Goal: Find specific page/section: Find specific page/section

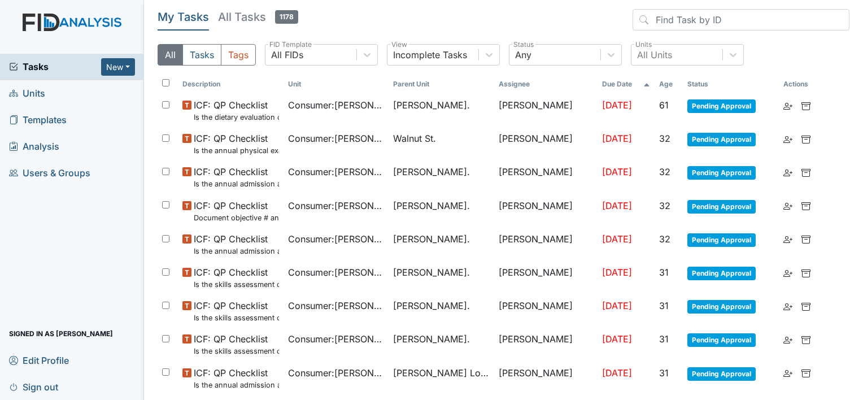
click at [35, 93] on span "Units" at bounding box center [27, 93] width 36 height 17
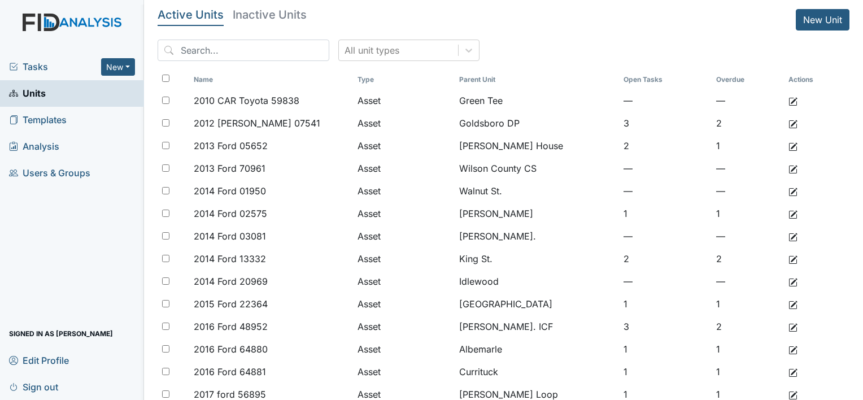
click at [26, 72] on span "Tasks" at bounding box center [55, 67] width 92 height 14
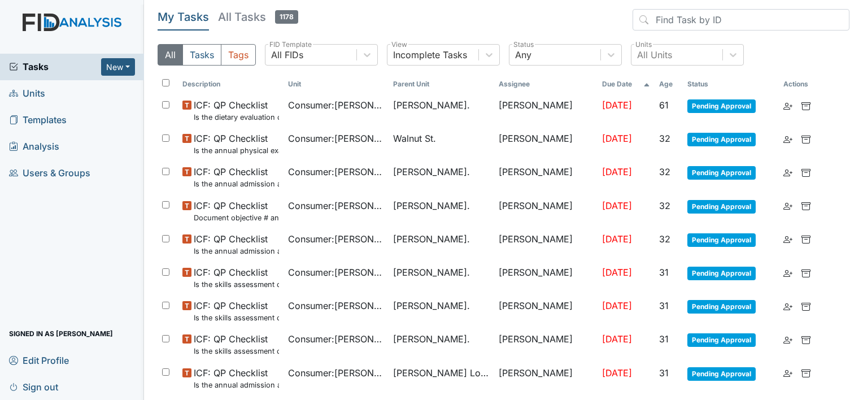
click at [49, 90] on link "Units" at bounding box center [72, 93] width 144 height 27
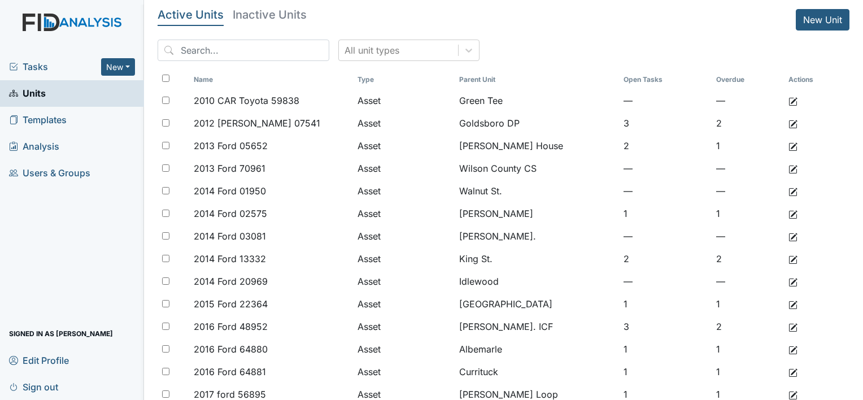
click at [209, 50] on input "search" at bounding box center [243, 50] width 172 height 21
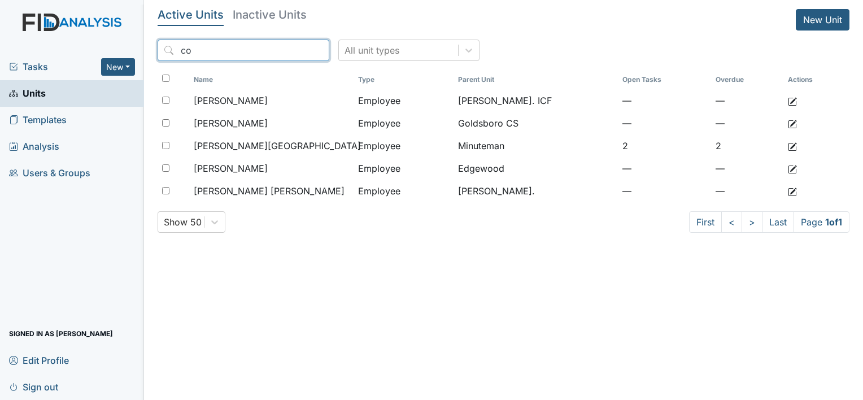
type input "c"
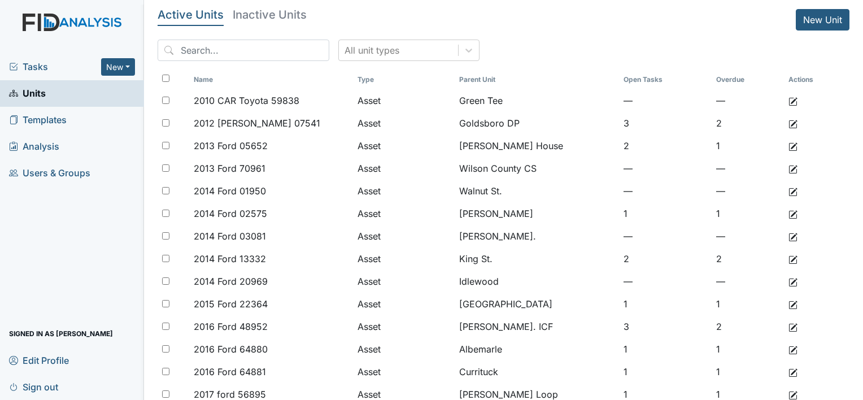
click at [34, 63] on span "Tasks" at bounding box center [55, 67] width 92 height 14
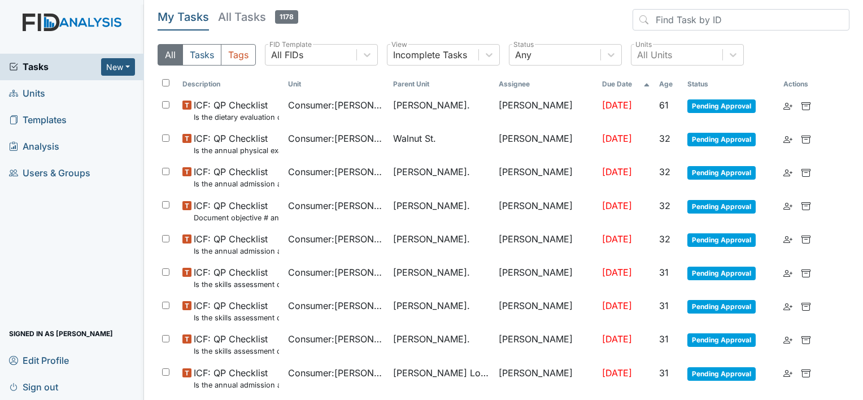
click at [264, 16] on h5 "All Tasks 1178" at bounding box center [258, 17] width 80 height 16
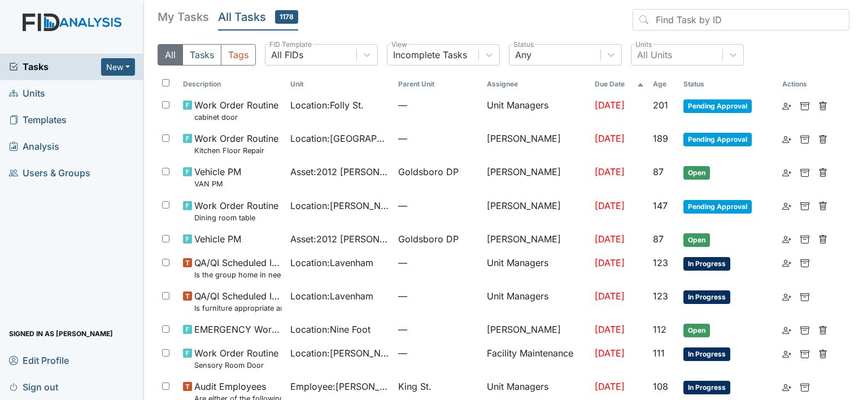
click at [51, 95] on link "Units" at bounding box center [72, 93] width 144 height 27
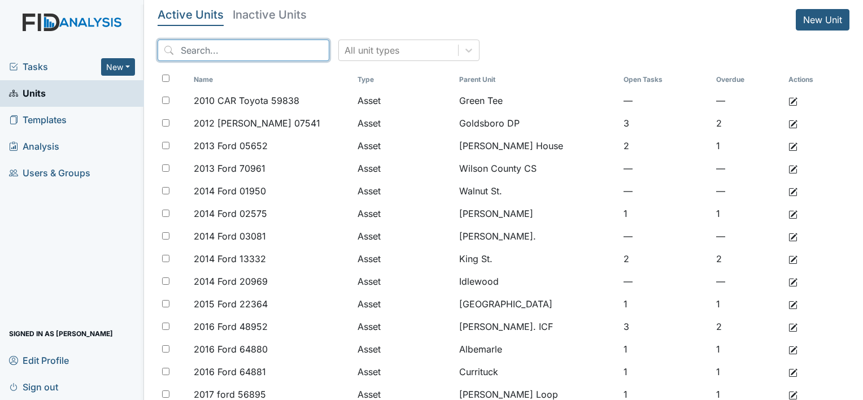
click at [222, 50] on input "search" at bounding box center [243, 50] width 172 height 21
click at [66, 63] on span "Tasks" at bounding box center [55, 67] width 92 height 14
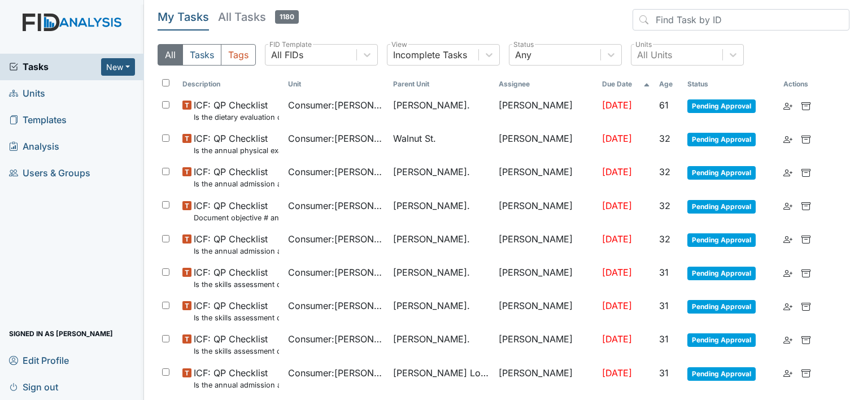
click at [57, 90] on link "Units" at bounding box center [72, 93] width 144 height 27
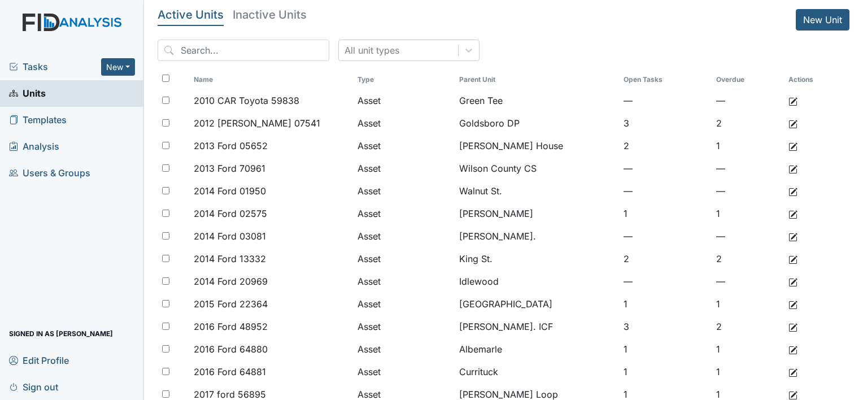
click at [32, 63] on span "Tasks" at bounding box center [55, 67] width 92 height 14
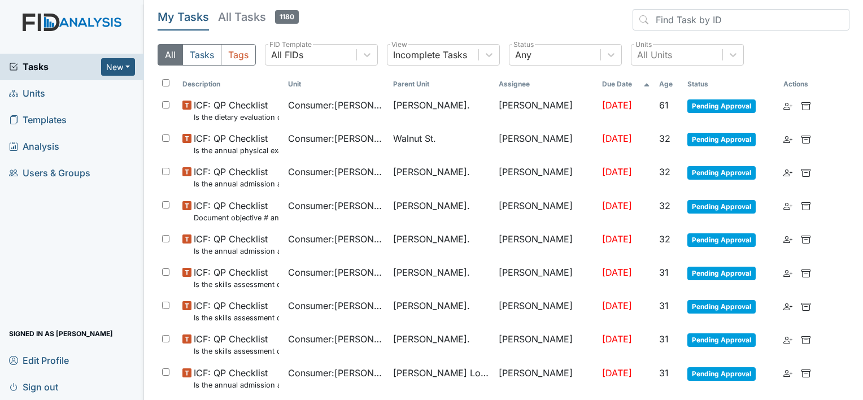
click at [56, 93] on link "Units" at bounding box center [72, 93] width 144 height 27
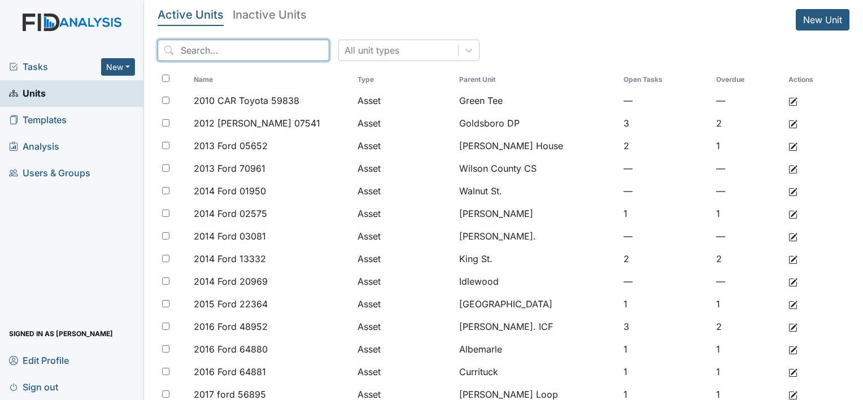
click at [221, 53] on input "search" at bounding box center [243, 50] width 172 height 21
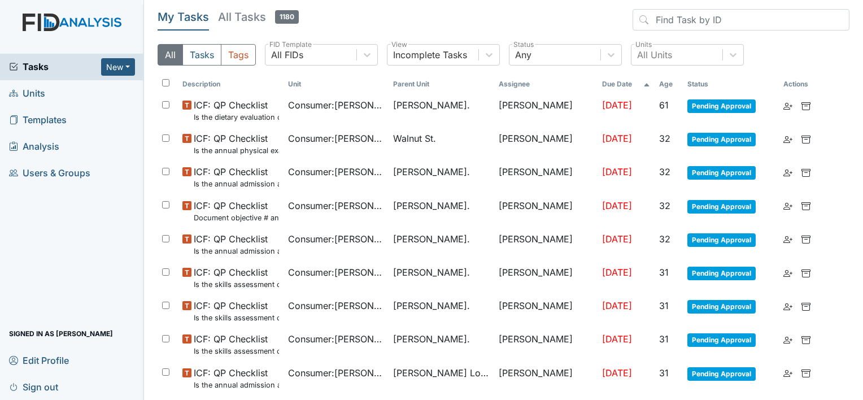
click at [47, 97] on link "Units" at bounding box center [72, 93] width 144 height 27
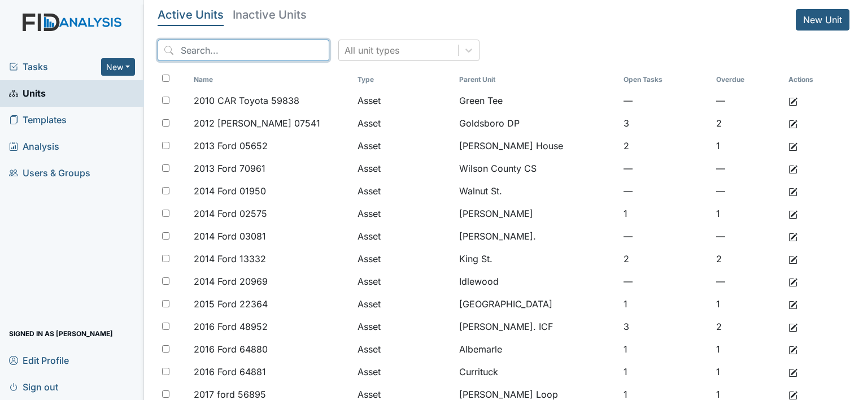
click at [205, 49] on input "search" at bounding box center [243, 50] width 172 height 21
type input "k"
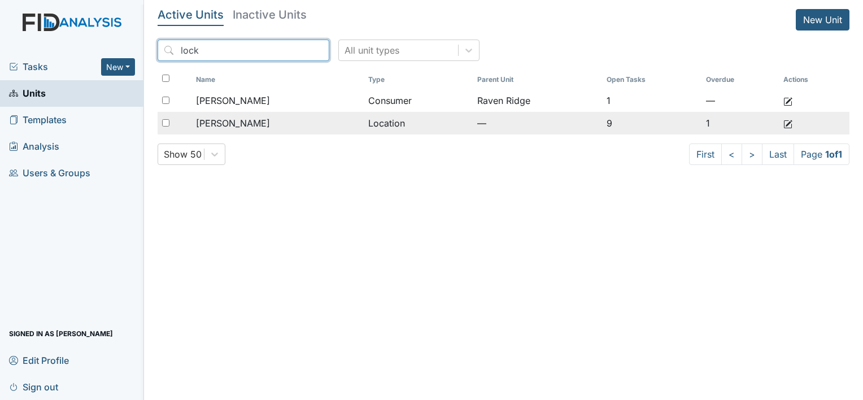
type input "lock"
click at [303, 130] on td "Lockwood" at bounding box center [277, 123] width 172 height 23
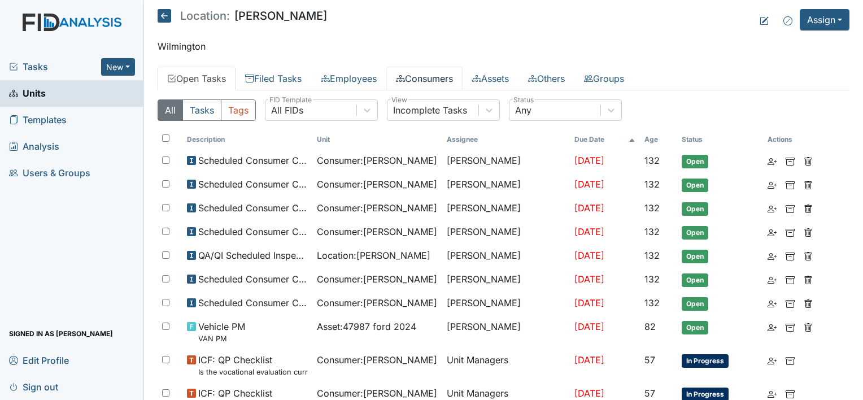
click at [456, 78] on link "Consumers" at bounding box center [424, 79] width 76 height 24
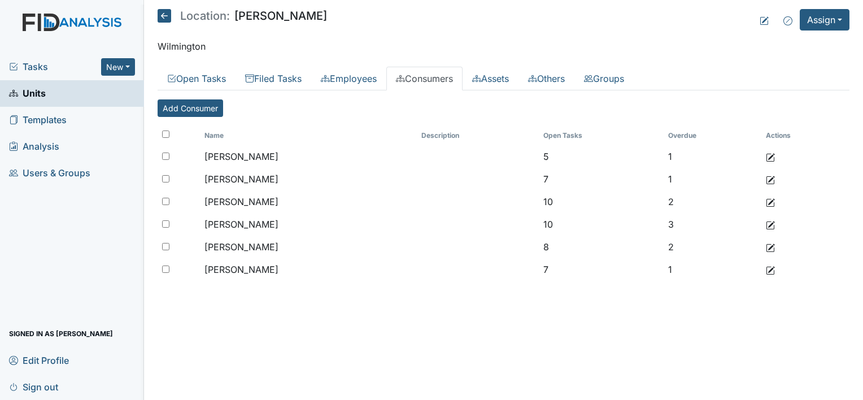
click at [159, 16] on icon at bounding box center [164, 16] width 14 height 14
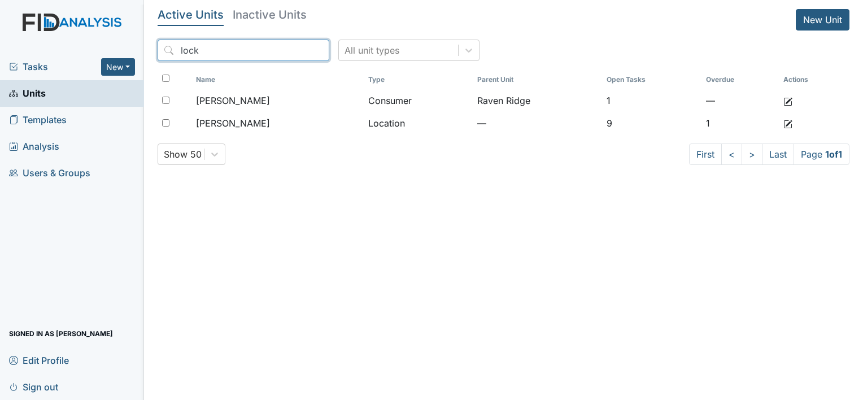
click at [237, 46] on input "lock" at bounding box center [243, 50] width 172 height 21
type input "l"
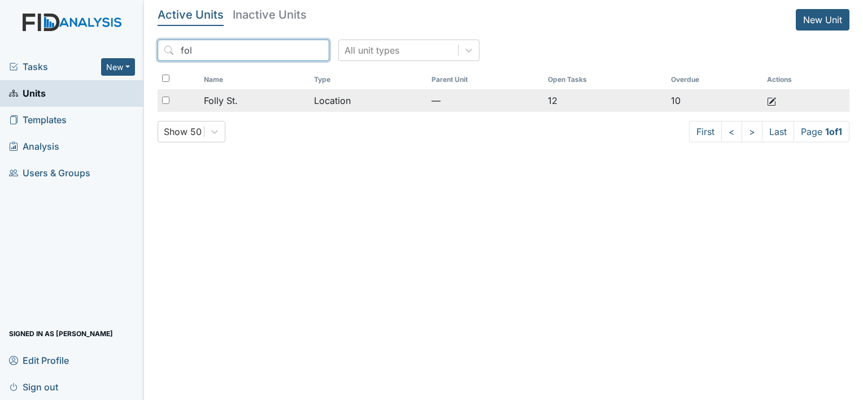
type input "fol"
click at [330, 104] on td "Location" at bounding box center [367, 100] width 117 height 23
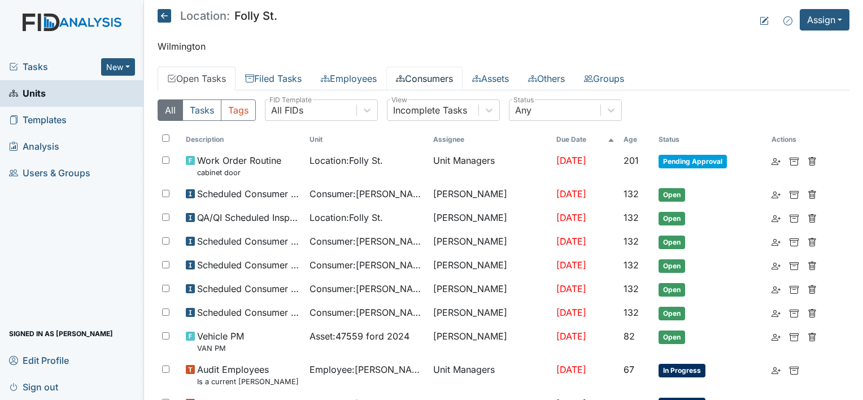
click at [447, 73] on link "Consumers" at bounding box center [424, 79] width 76 height 24
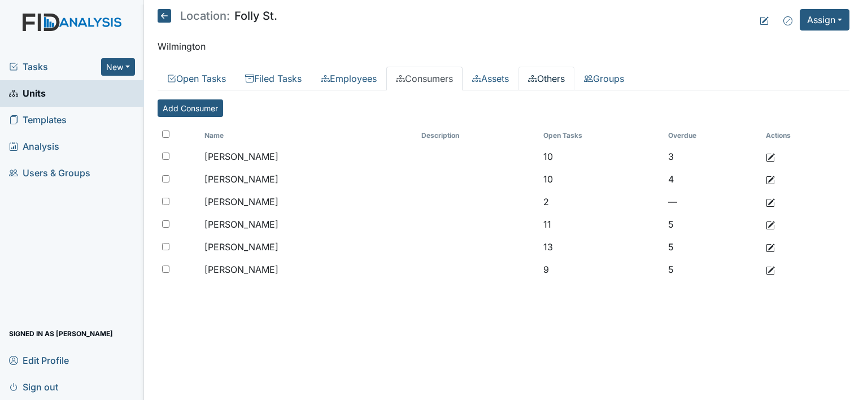
click at [558, 75] on link "Others" at bounding box center [546, 79] width 56 height 24
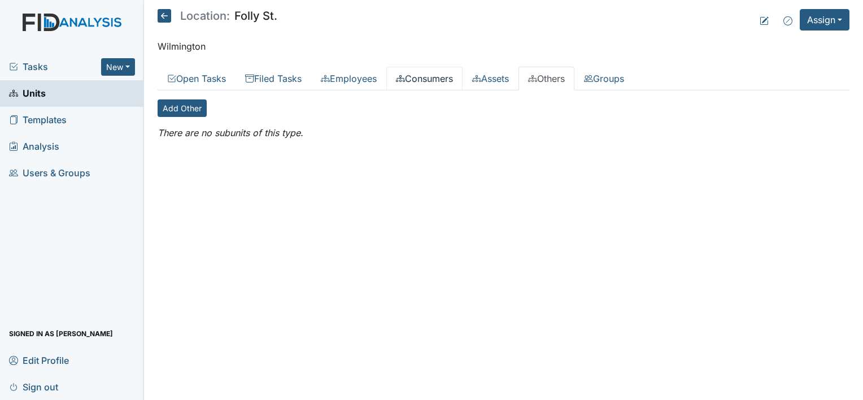
click at [430, 80] on link "Consumers" at bounding box center [424, 79] width 76 height 24
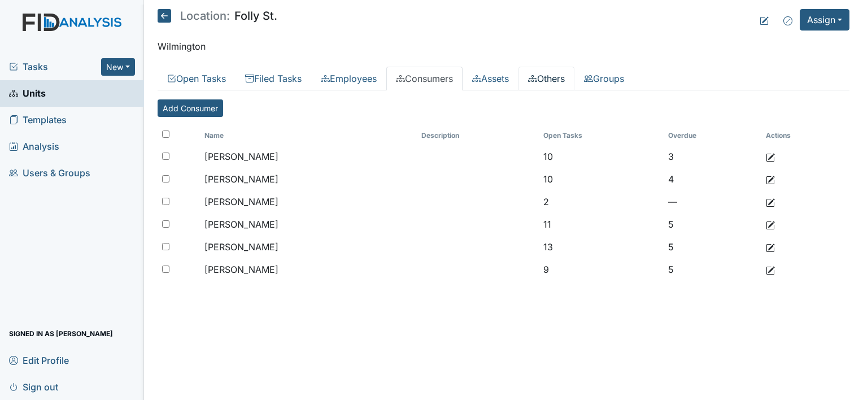
click at [574, 73] on link "Others" at bounding box center [546, 79] width 56 height 24
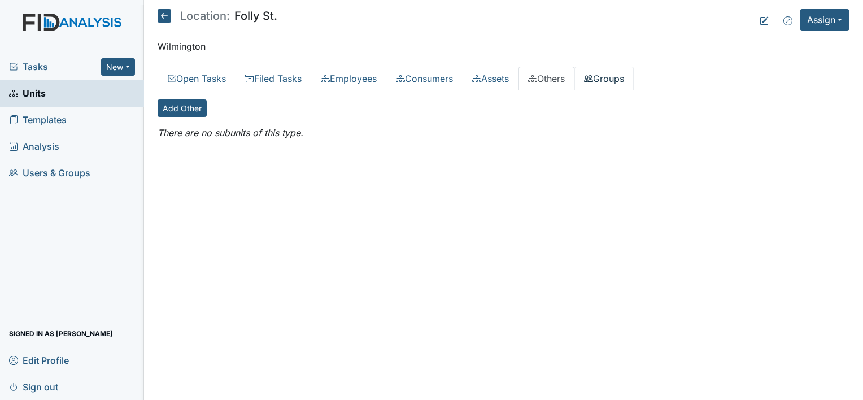
click at [610, 77] on link "Groups" at bounding box center [603, 79] width 59 height 24
